Goal: Task Accomplishment & Management: Use online tool/utility

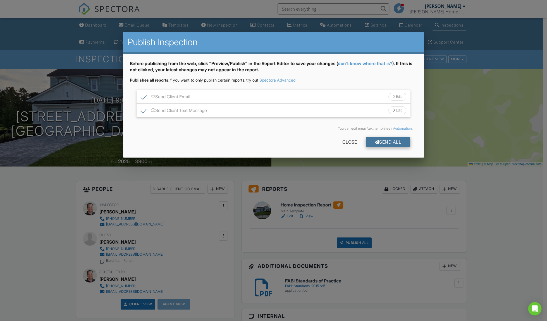
click at [386, 143] on div "Send All" at bounding box center [388, 142] width 45 height 10
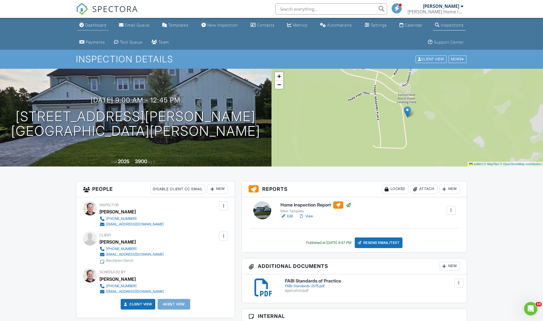
click at [98, 22] on link "Dashboard" at bounding box center [93, 25] width 32 height 10
